Goal: Task Accomplishment & Management: Complete application form

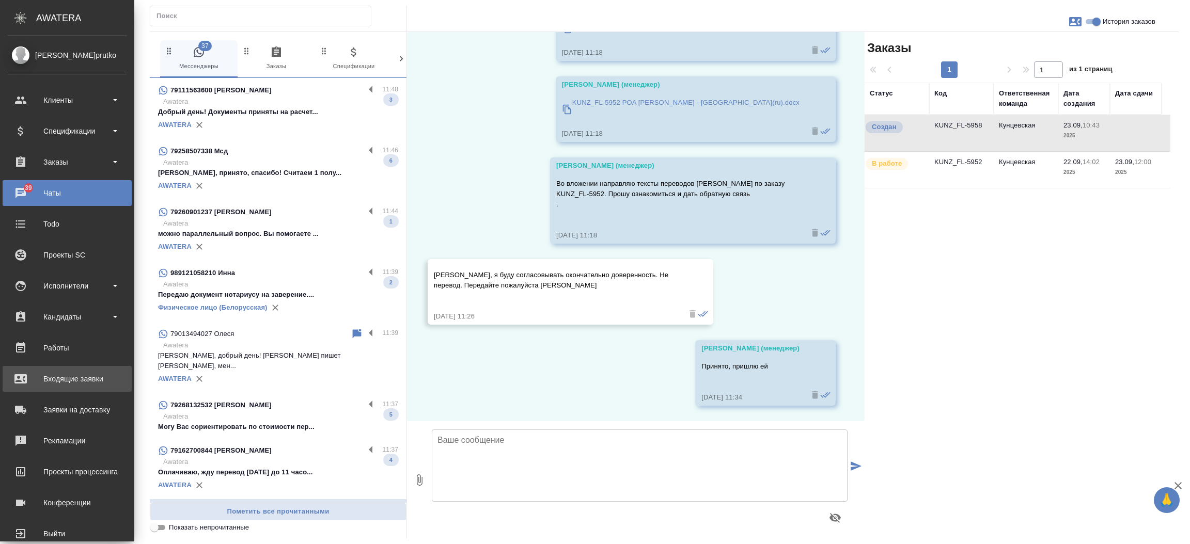
click at [29, 383] on div "Входящие заявки" at bounding box center [67, 378] width 119 height 15
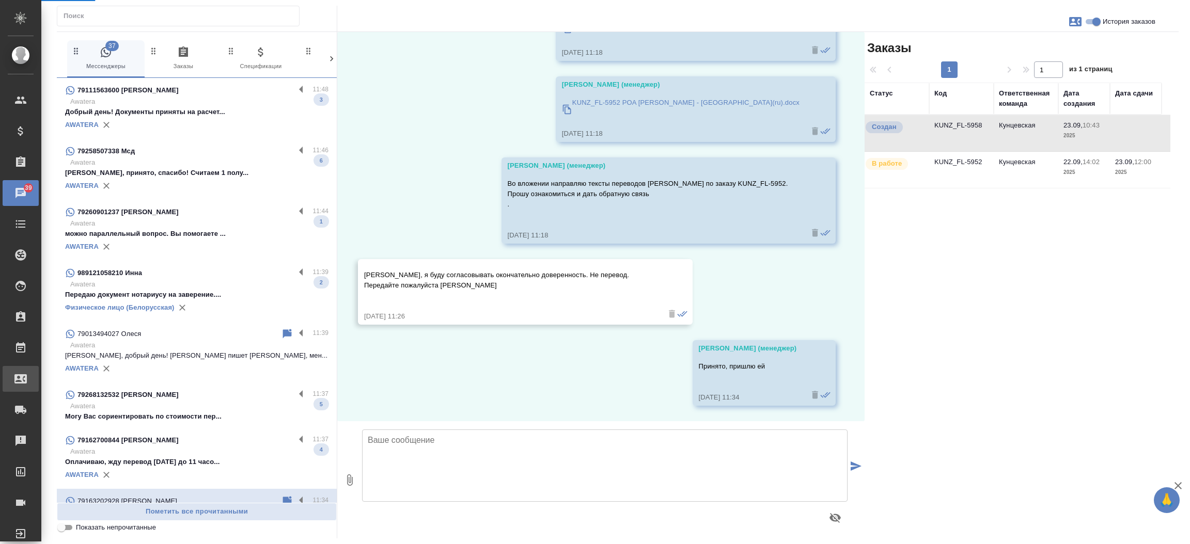
click at [29, 383] on link "Входящие заявки" at bounding box center [21, 379] width 36 height 26
select select "RU"
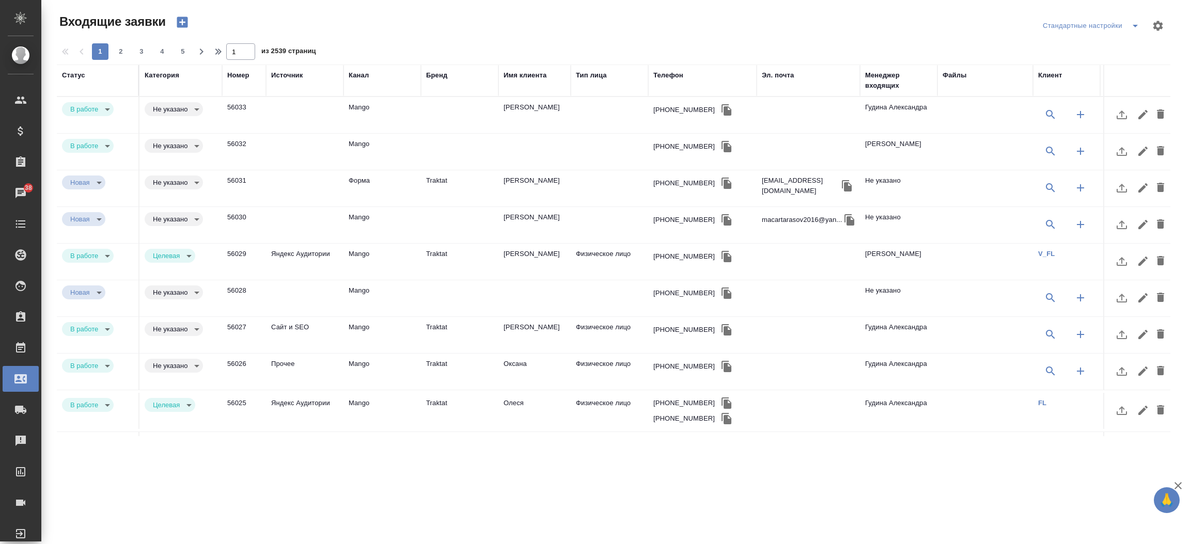
click at [436, 181] on td "Traktat" at bounding box center [459, 188] width 77 height 36
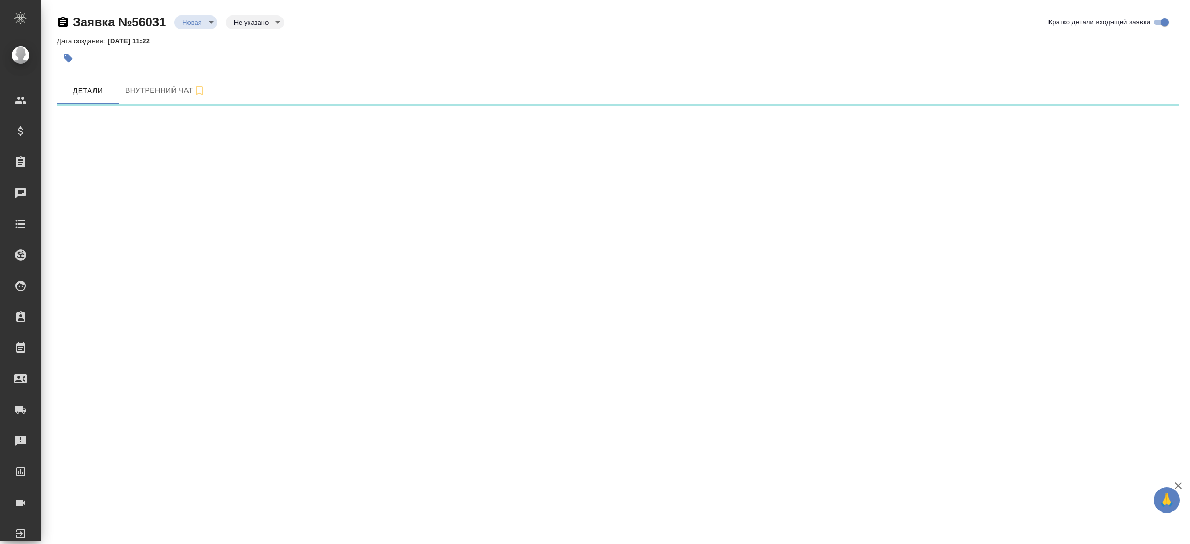
select select "RU"
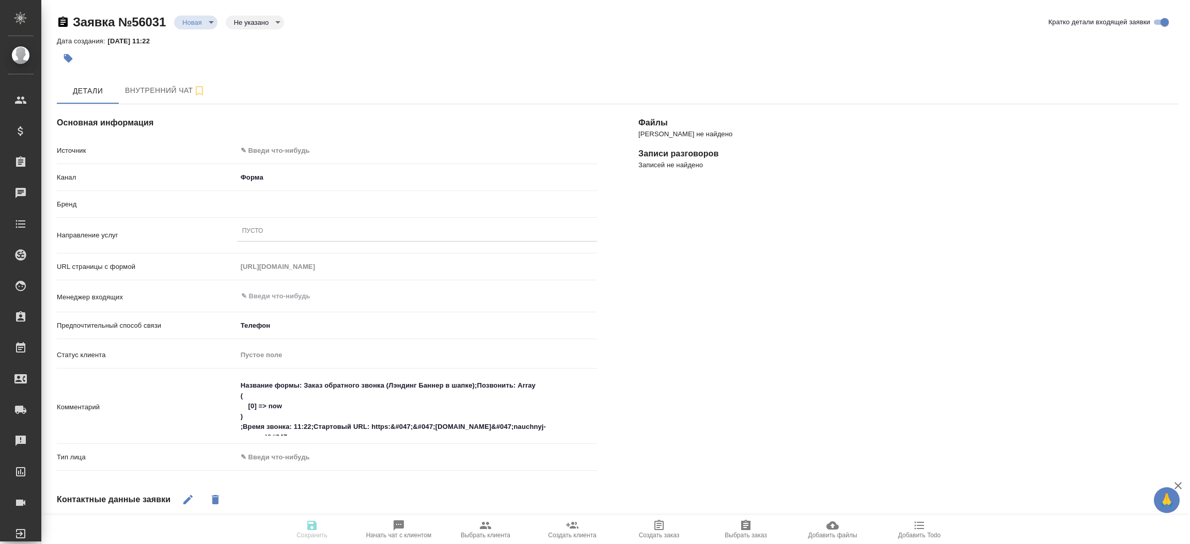
type textarea "x"
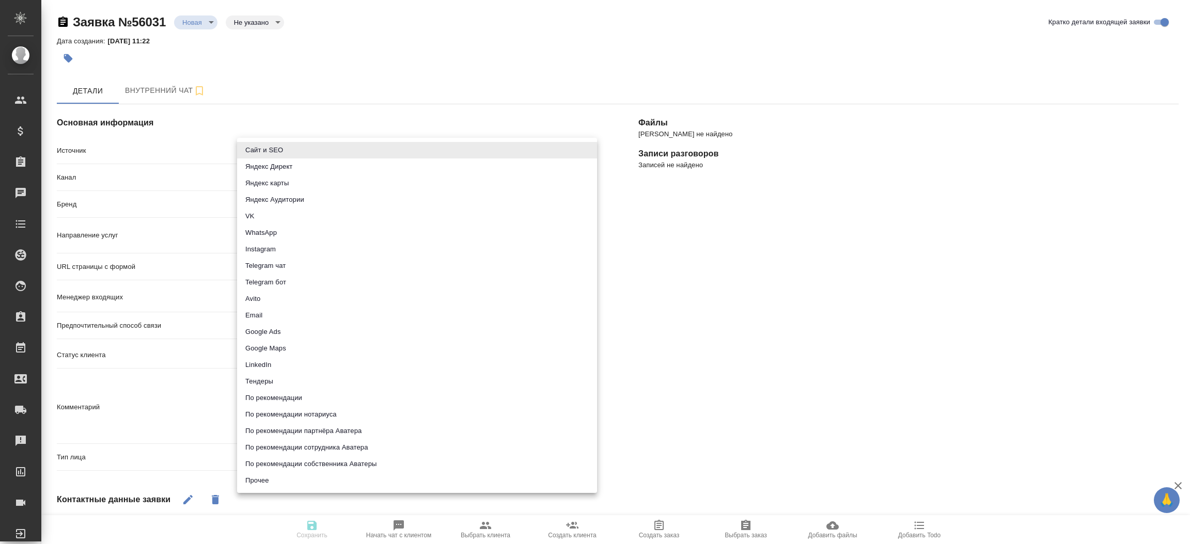
click at [321, 151] on body "🙏 .cls-1 fill:#fff; AWATERA Прутько Ирина i.prutko Клиенты Спецификации Заказы …" at bounding box center [595, 272] width 1190 height 544
click at [321, 151] on li "Сайт и SEO" at bounding box center [417, 150] width 360 height 17
type input "seo"
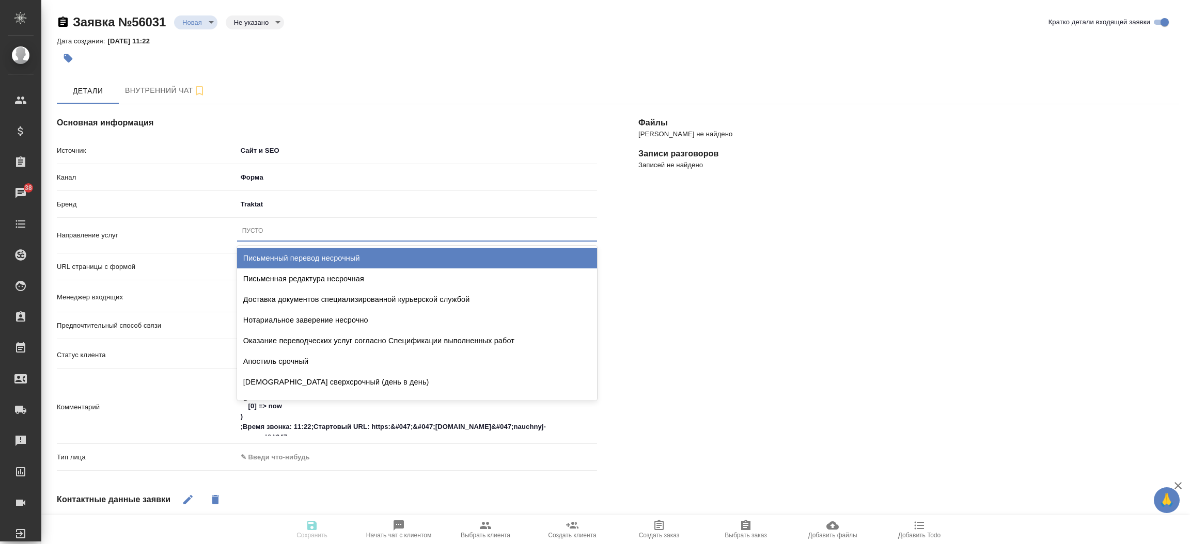
click at [303, 228] on div "Пусто" at bounding box center [417, 231] width 360 height 15
click at [317, 252] on div "Письменный перевод несрочный" at bounding box center [417, 258] width 360 height 21
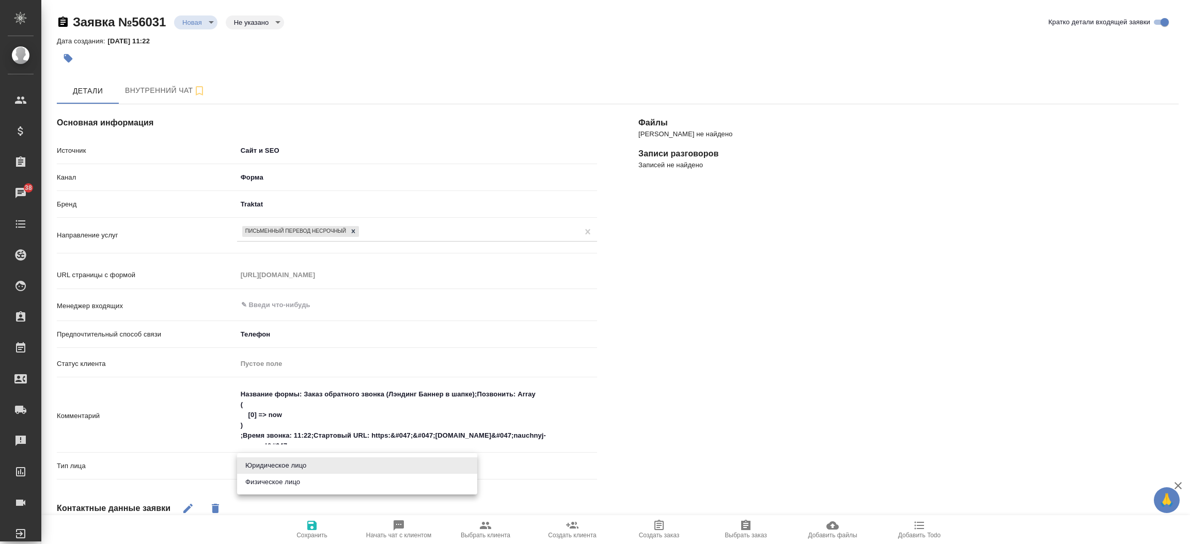
click at [259, 466] on body "🙏 .cls-1 fill:#fff; AWATERA Прутько Ирина i.prutko Клиенты Спецификации Заказы …" at bounding box center [595, 272] width 1190 height 544
click at [258, 478] on li "Физическое лицо" at bounding box center [357, 482] width 240 height 17
type textarea "x"
type input "private"
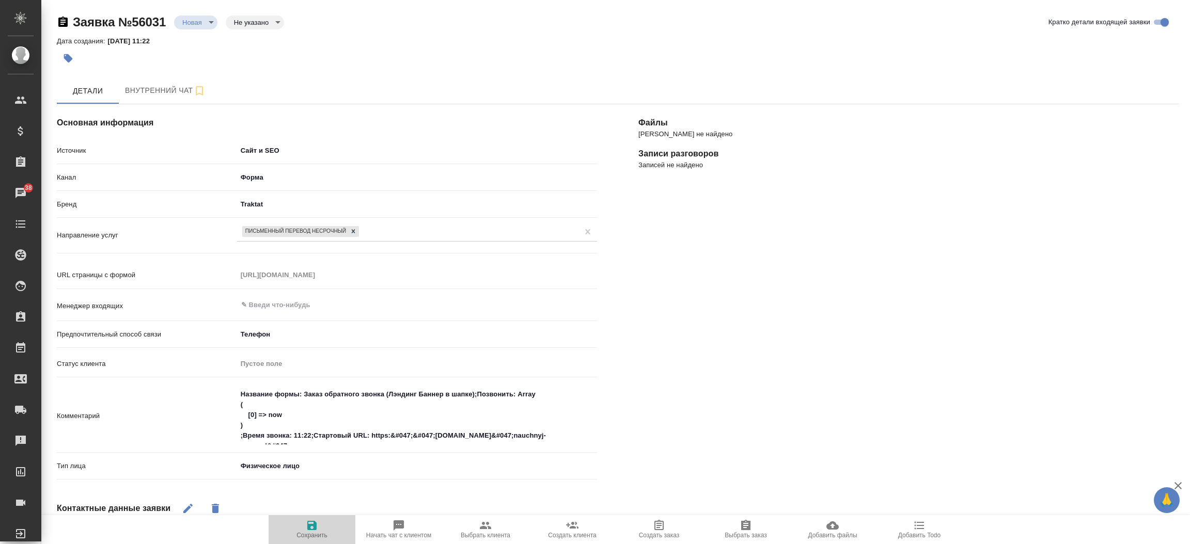
click at [306, 524] on icon "button" at bounding box center [312, 526] width 12 height 12
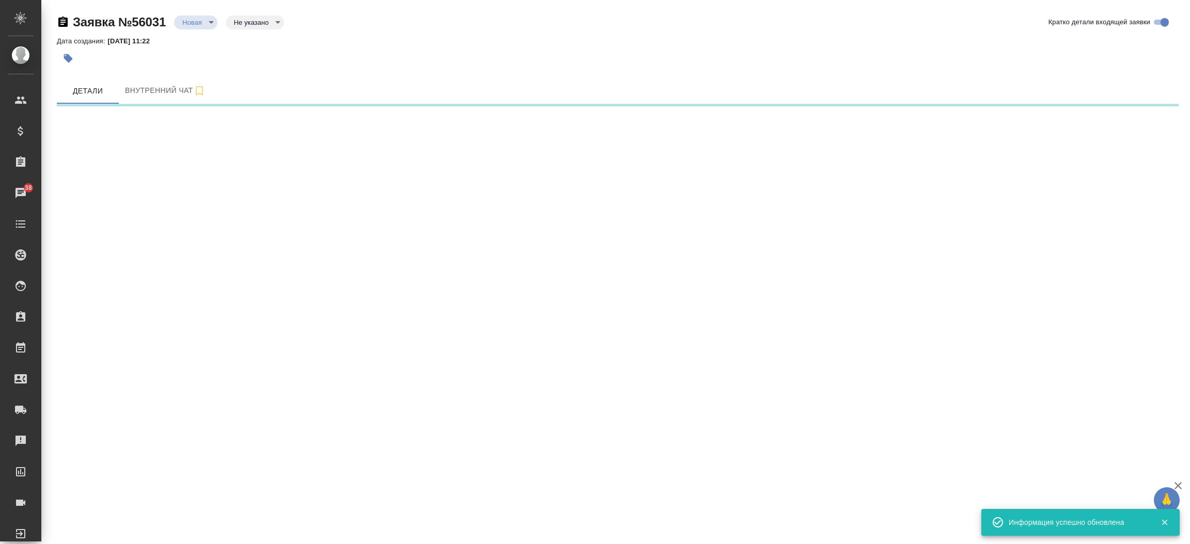
select select "RU"
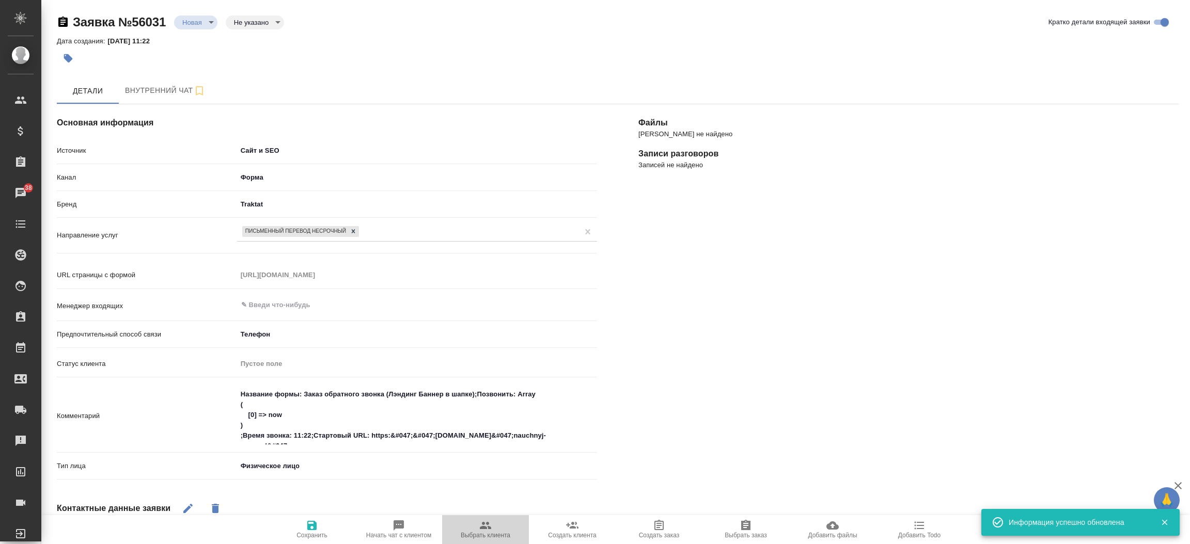
click at [469, 517] on button "Выбрать клиента" at bounding box center [485, 529] width 87 height 29
type textarea "x"
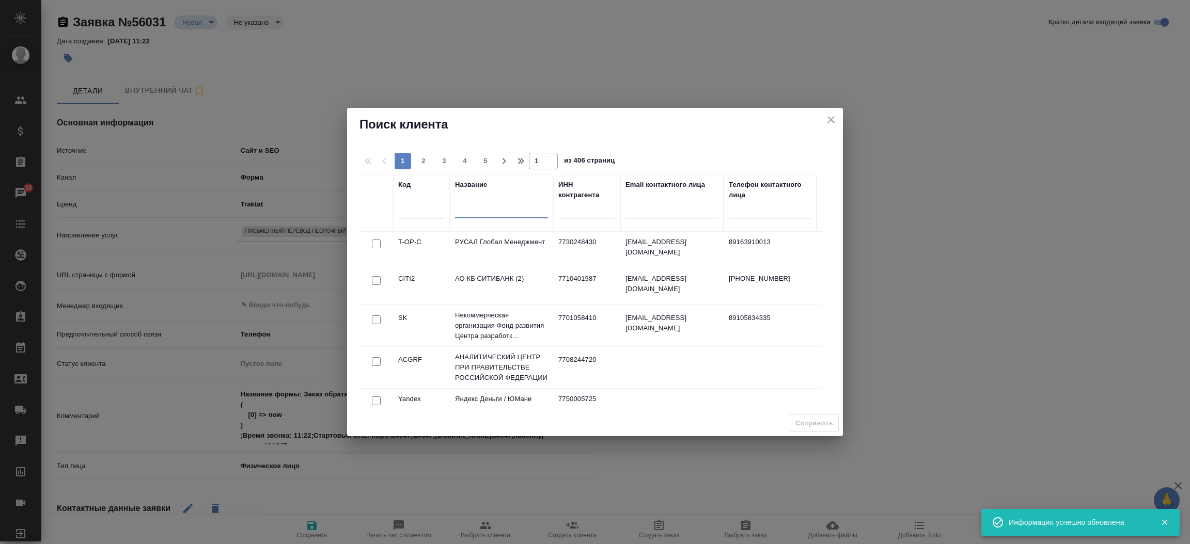
click at [485, 213] on input "text" at bounding box center [501, 212] width 93 height 13
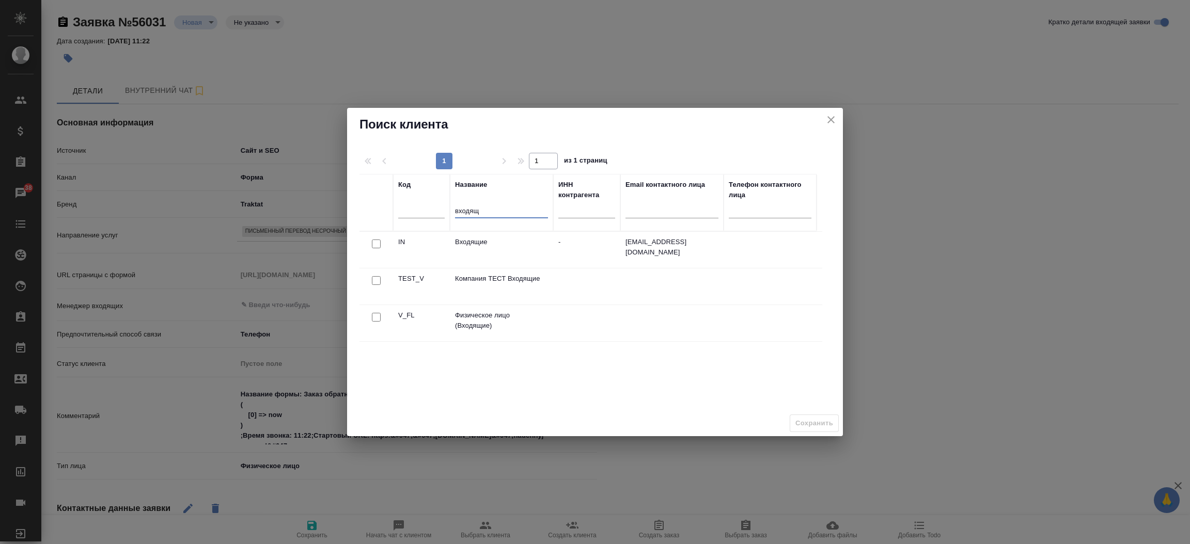
type input "входящ"
click at [375, 320] on input "checkbox" at bounding box center [376, 317] width 9 height 9
checkbox input "true"
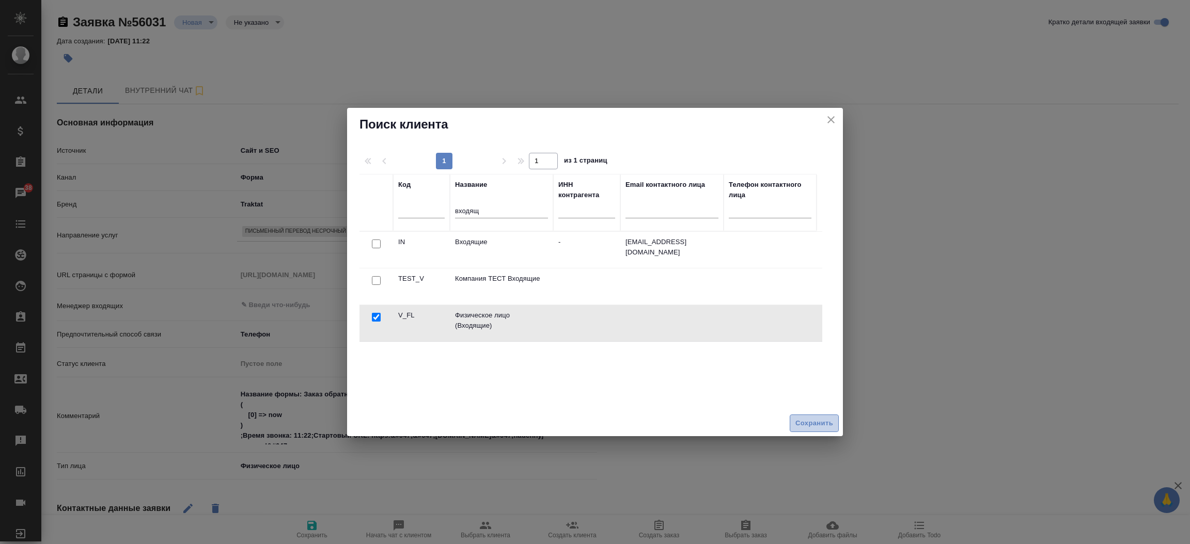
click at [802, 429] on span "Сохранить" at bounding box center [814, 424] width 38 height 12
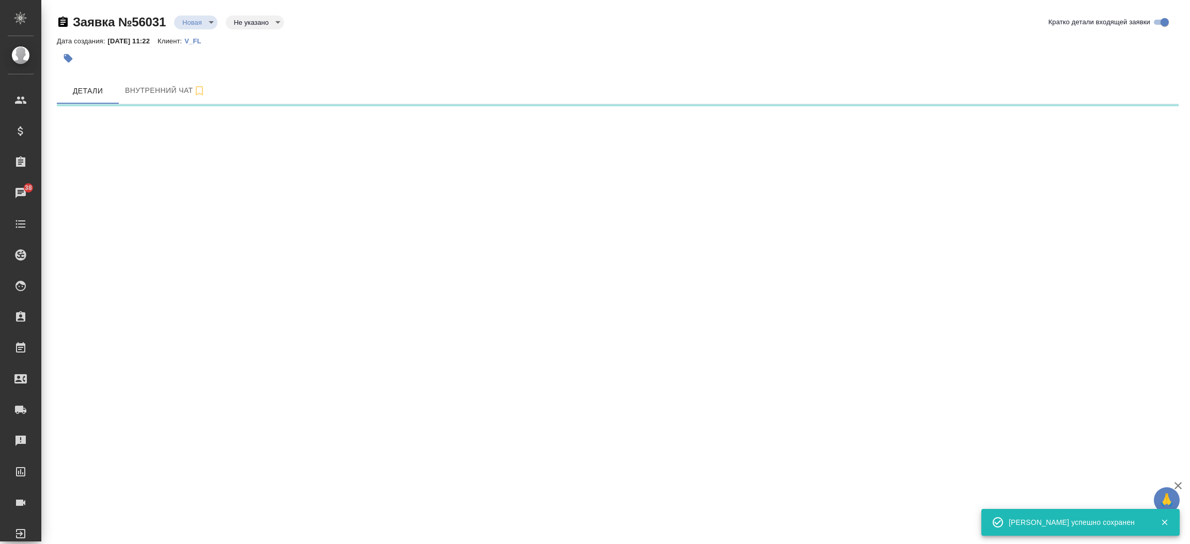
select select "RU"
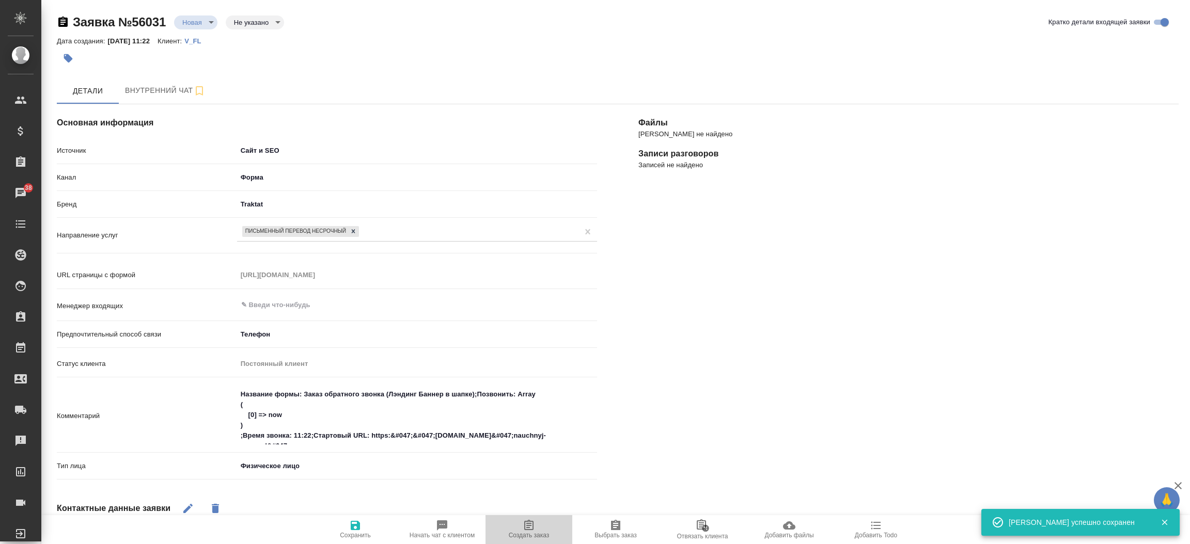
click at [543, 527] on span "Создать заказ" at bounding box center [529, 530] width 74 height 20
type textarea "x"
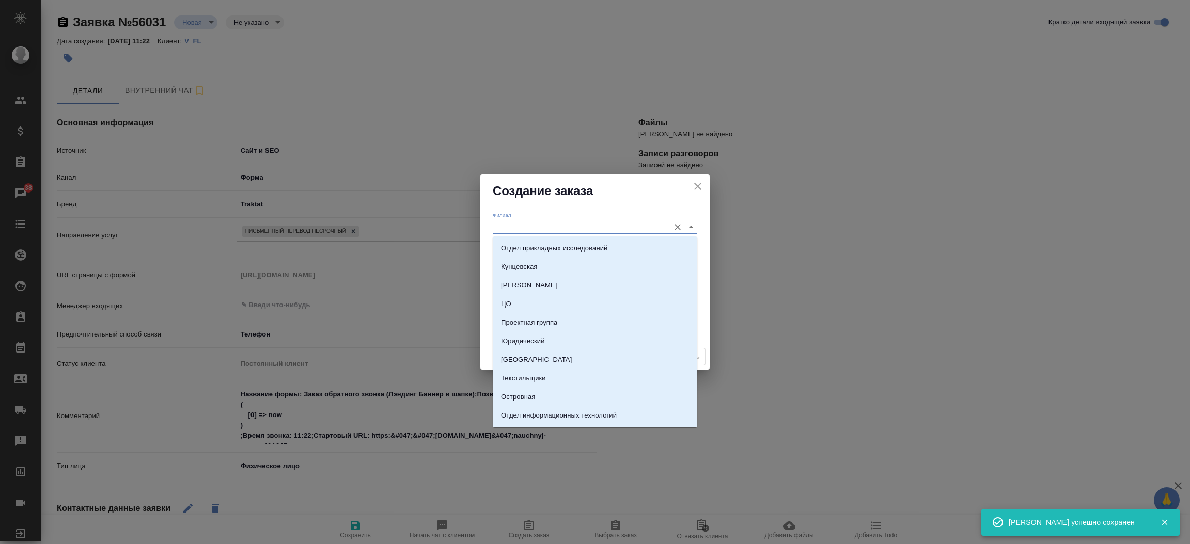
click at [531, 228] on input "Филиал" at bounding box center [578, 227] width 171 height 14
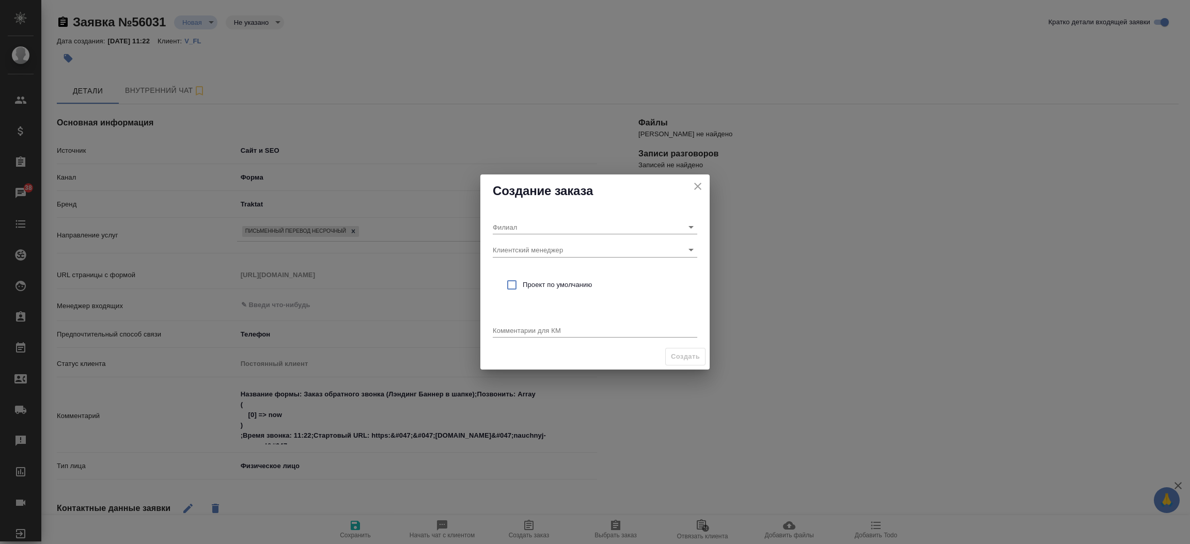
click at [504, 208] on div "Филиал Клиентский менеджер Проект по умолчанию Комментарии для КМ x" at bounding box center [594, 276] width 229 height 136
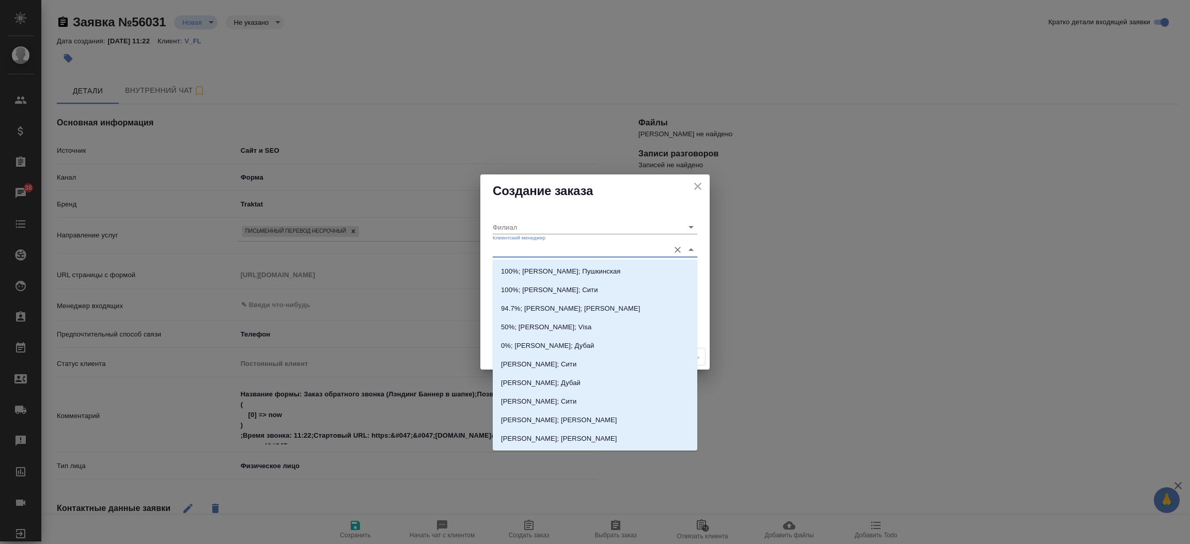
click at [501, 244] on input "Клиентский менеджер" at bounding box center [578, 250] width 171 height 14
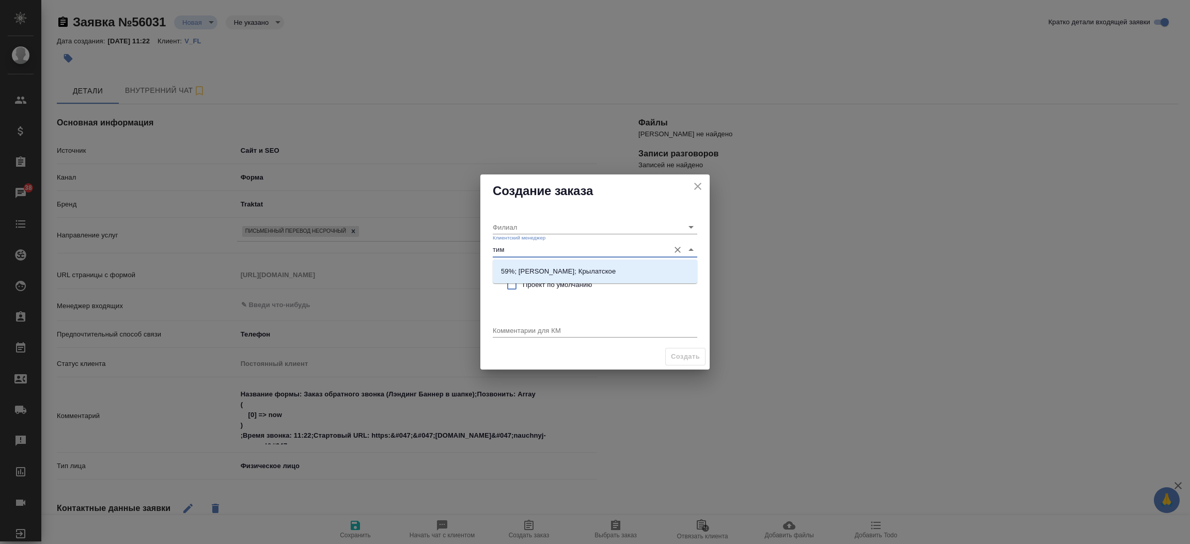
type input "тиму"
click at [524, 263] on li "59%; Касымов Тимур; Крылатское" at bounding box center [595, 271] width 205 height 19
type input "Крылатское"
type input "59%; Касымов Тимур; Крылатское"
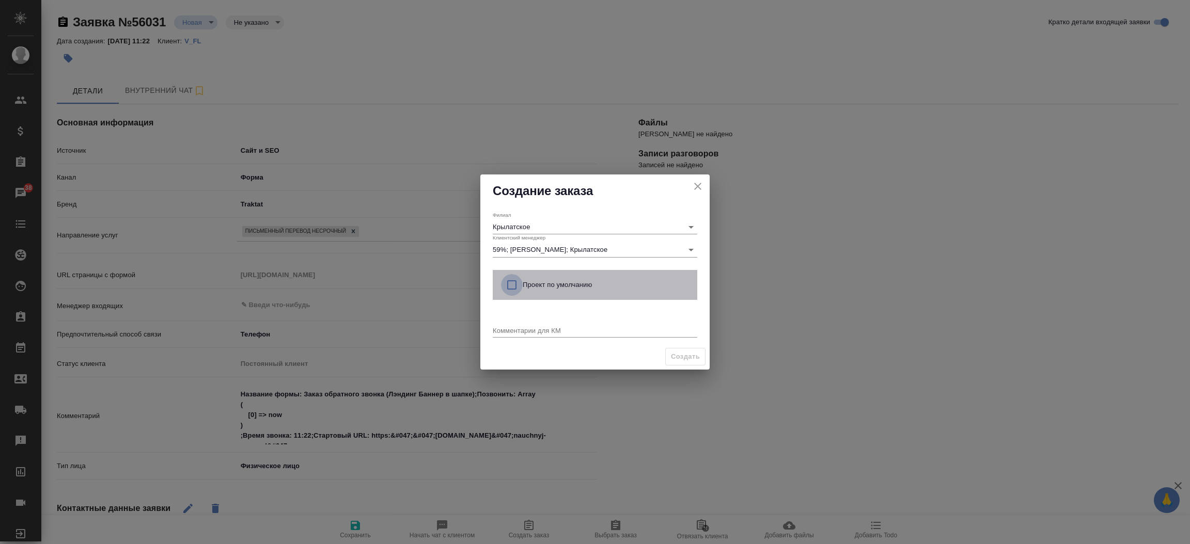
click at [513, 283] on input "checkbox" at bounding box center [512, 285] width 22 height 22
checkbox input "true"
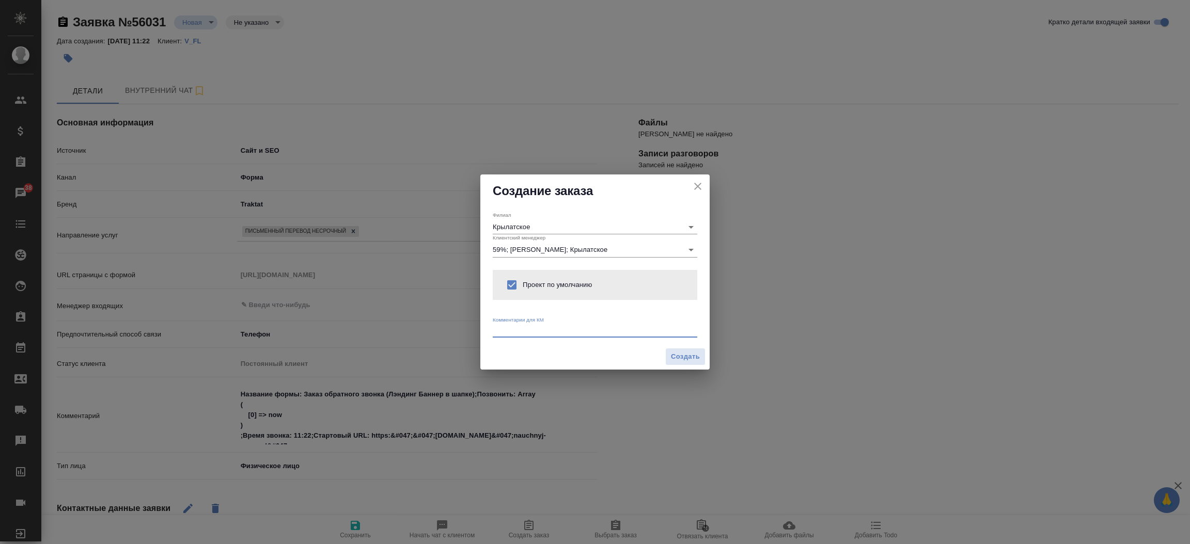
click at [504, 327] on textarea at bounding box center [595, 330] width 205 height 8
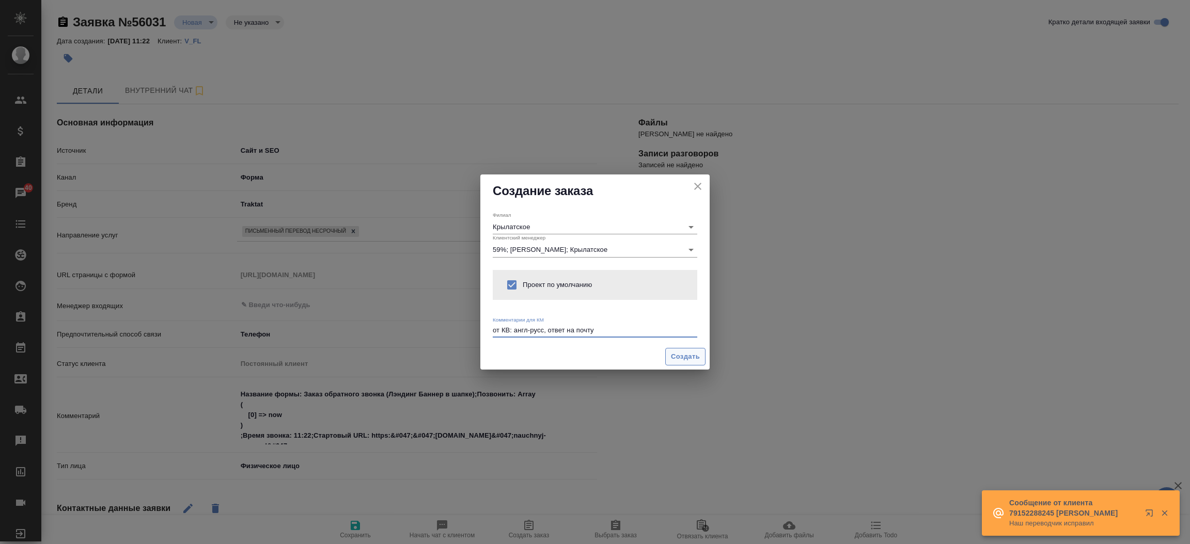
type textarea "от КВ: англ-русс, ответ на почту"
click at [666, 358] on button "Создать" at bounding box center [685, 357] width 40 height 18
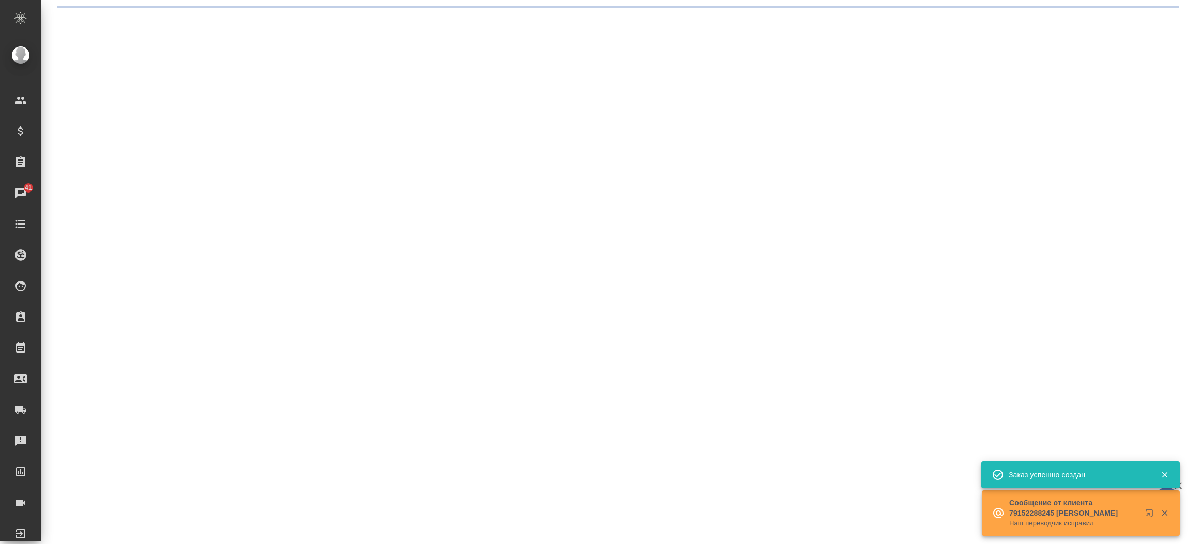
select select "RU"
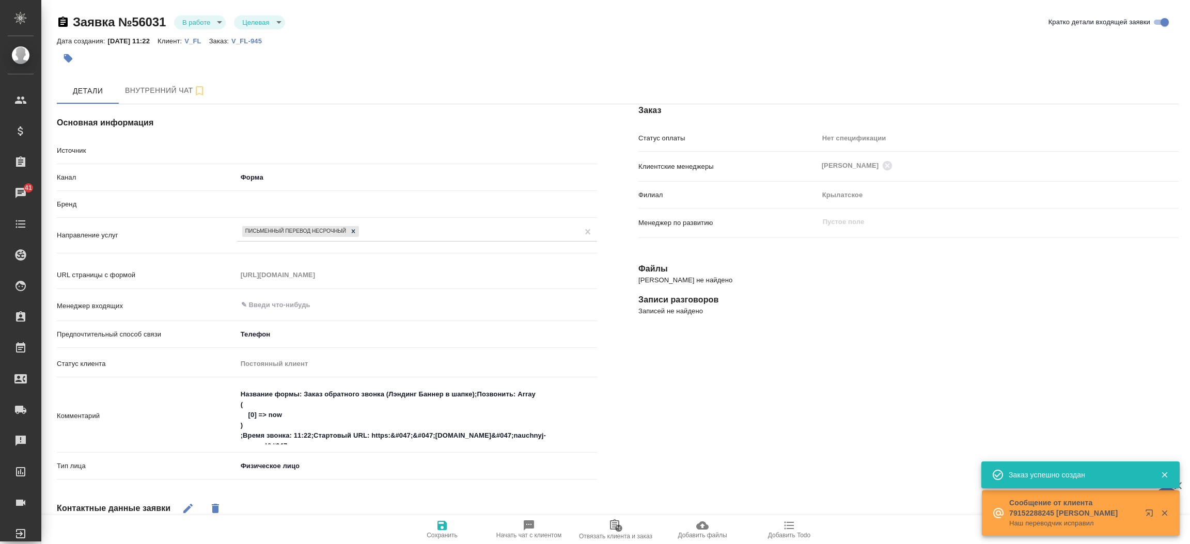
type textarea "x"
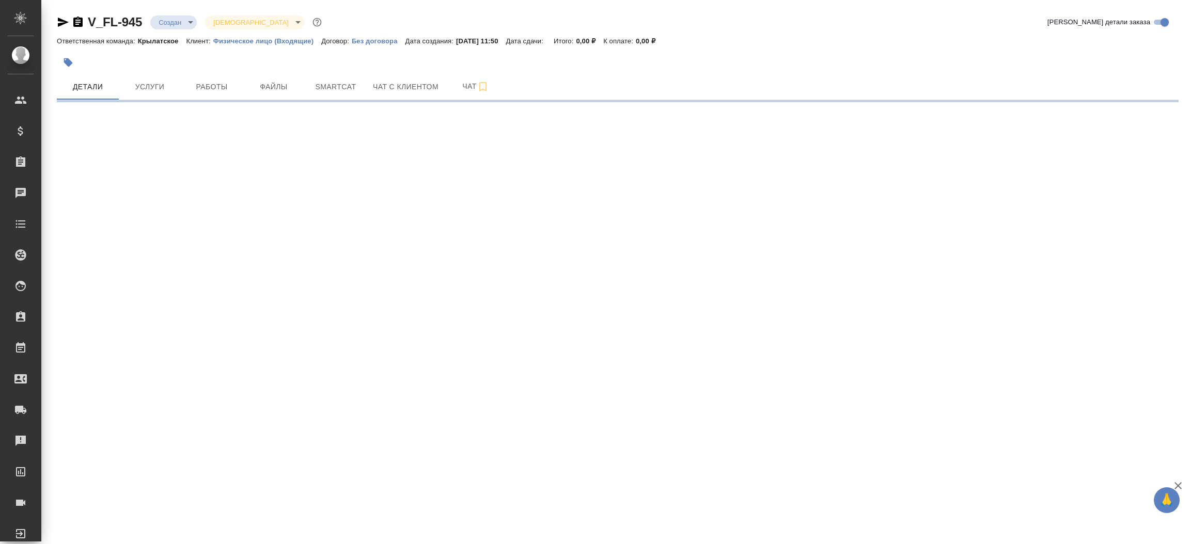
select select "RU"
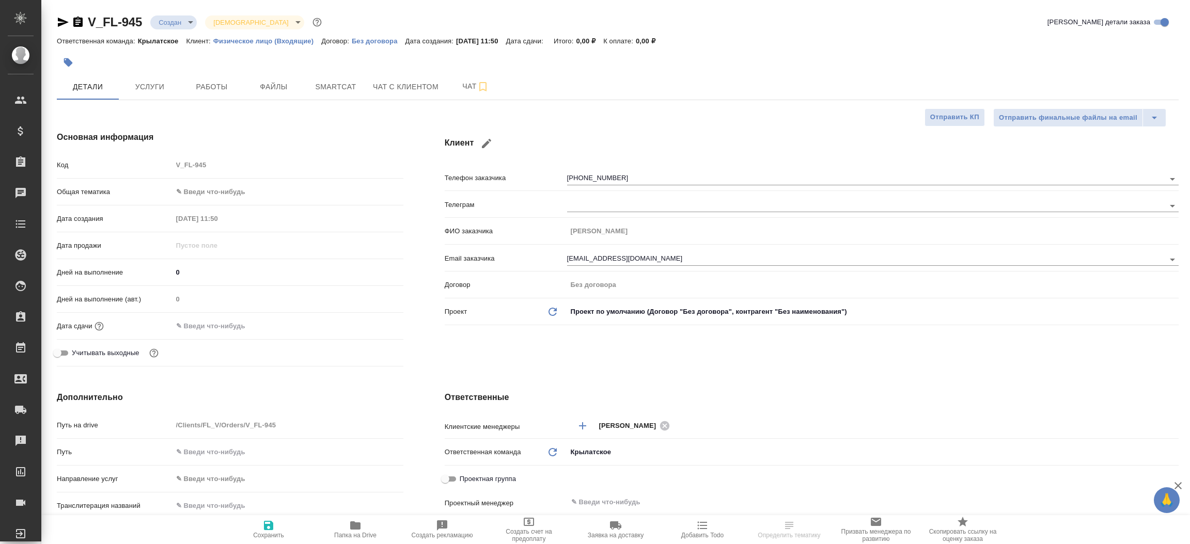
type textarea "x"
click at [287, 84] on span "Файлы" at bounding box center [274, 87] width 50 height 13
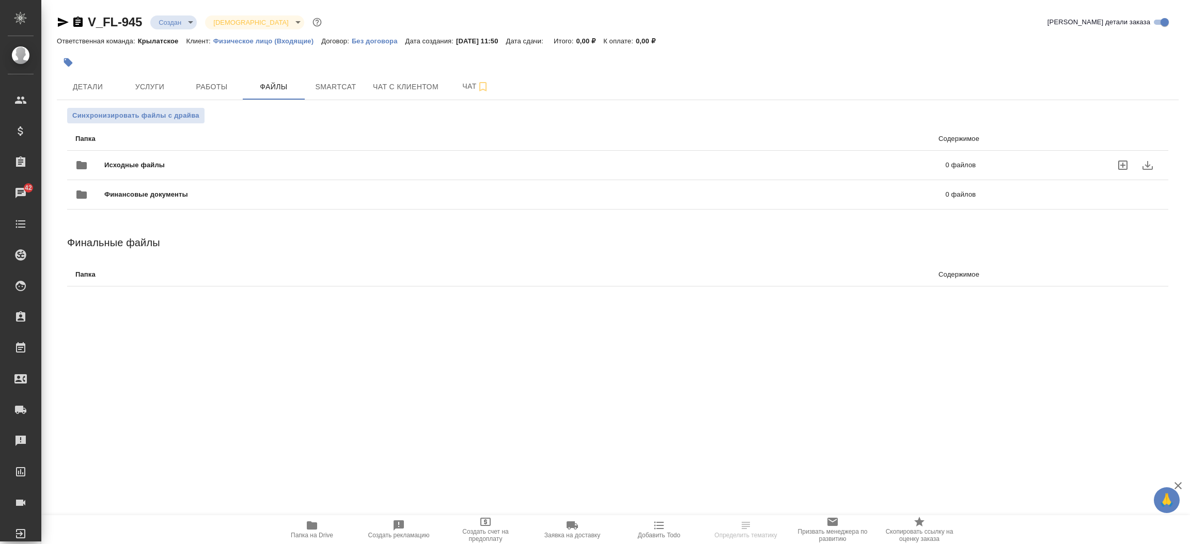
click at [230, 163] on span "Исходные файлы" at bounding box center [329, 165] width 451 height 10
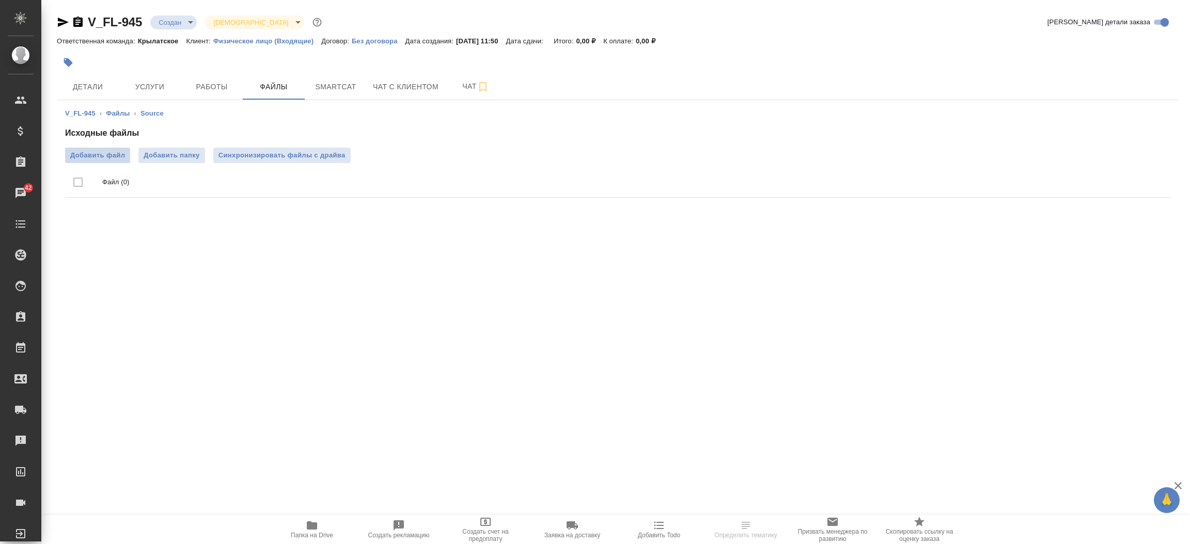
click at [113, 161] on label "Добавить файл" at bounding box center [97, 155] width 65 height 15
click at [0, 0] on input "Добавить файл" at bounding box center [0, 0] width 0 height 0
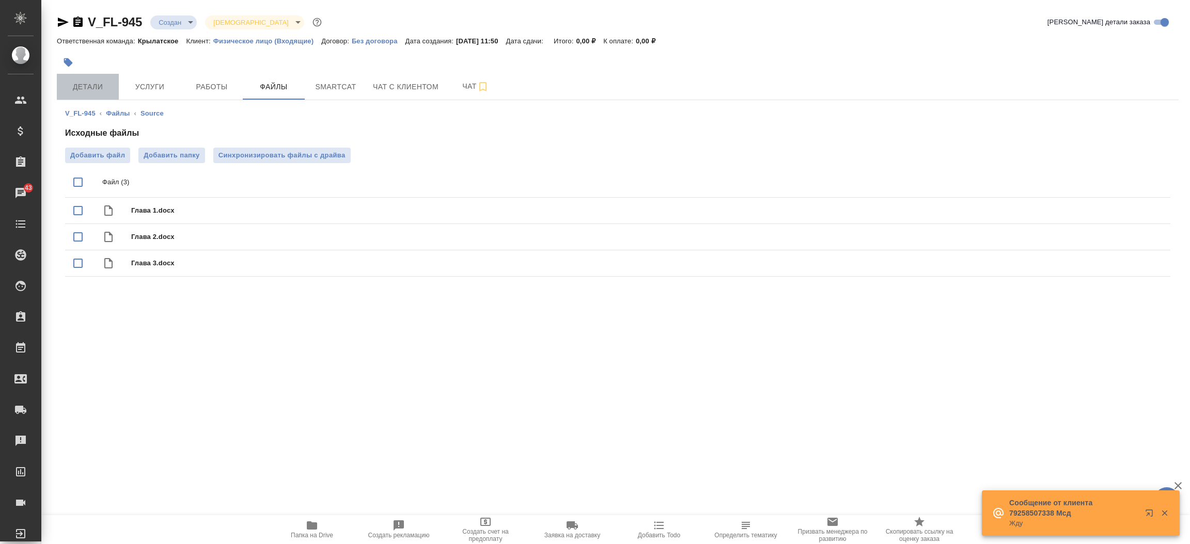
click at [79, 75] on button "Детали" at bounding box center [88, 87] width 62 height 26
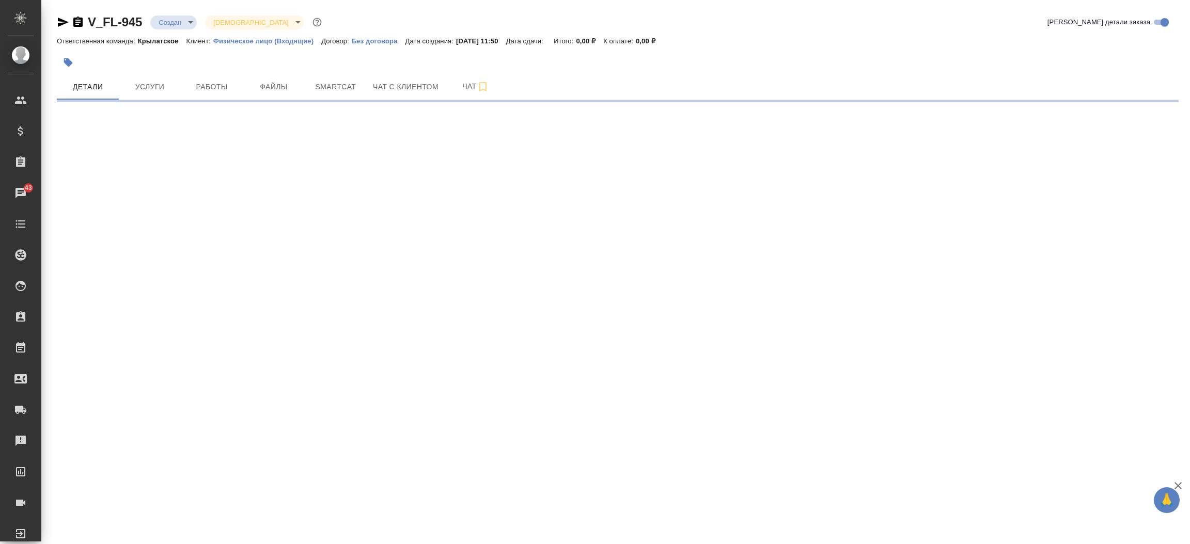
select select "RU"
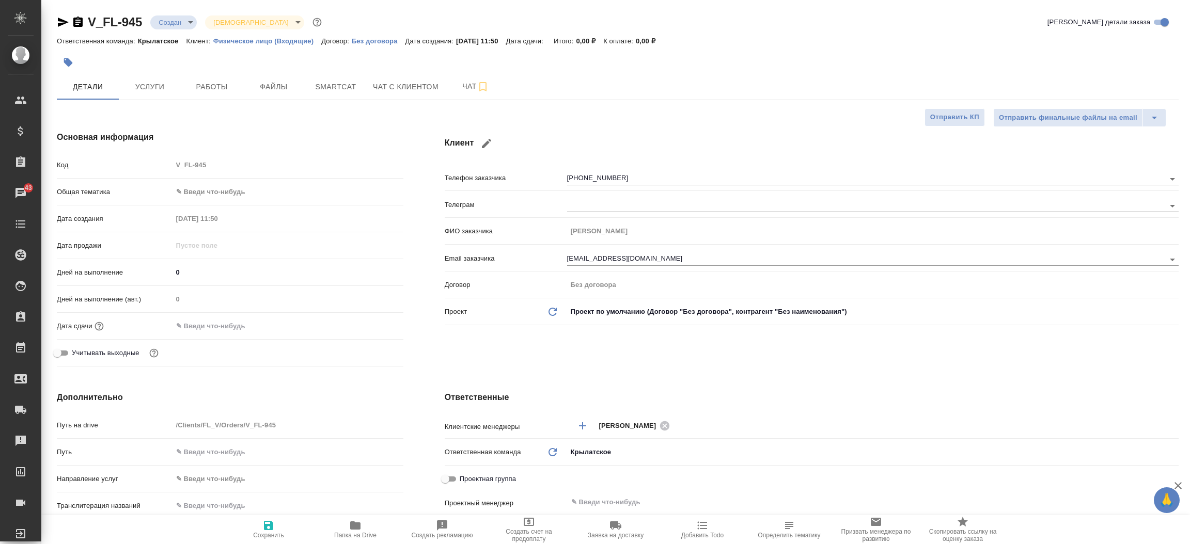
type textarea "x"
click at [60, 27] on icon "button" at bounding box center [63, 22] width 12 height 12
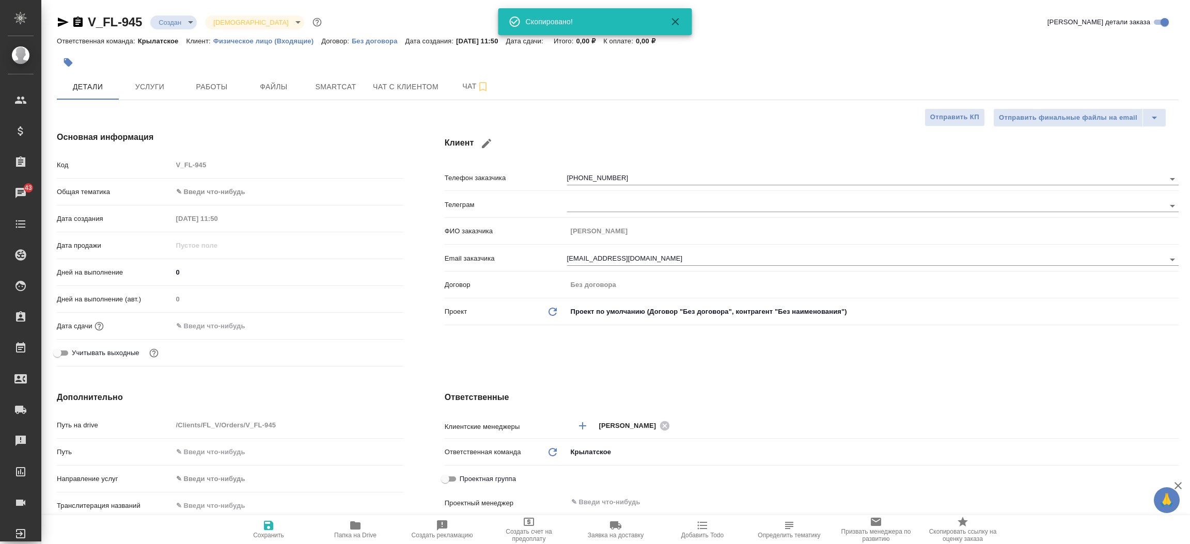
type textarea "x"
